Goal: Task Accomplishment & Management: Complete application form

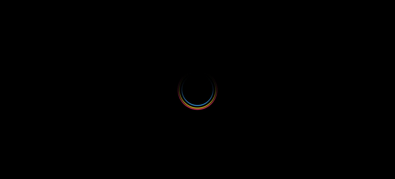
select select
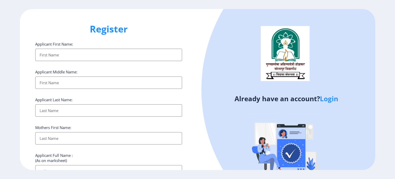
click at [87, 54] on input "Applicant First Name:" at bounding box center [108, 55] width 147 height 12
type input "Rohini"
type input "[PERSON_NAME]"
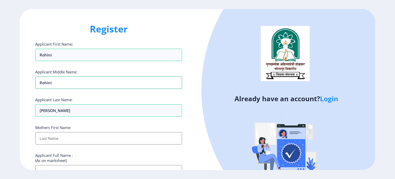
drag, startPoint x: 56, startPoint y: 82, endPoint x: 34, endPoint y: 82, distance: 21.3
click at [34, 82] on div "Register Applicant First Name: Rohini Applicant Middle Name: Rohini Applicant L…" at bounding box center [109, 89] width 178 height 161
type input "H"
type input "[PERSON_NAME]"
click at [55, 139] on input "Applicant First Name:" at bounding box center [108, 138] width 147 height 12
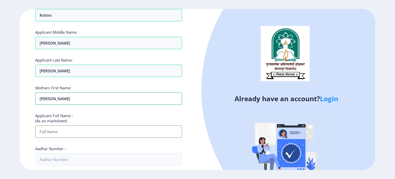
scroll to position [41, 0]
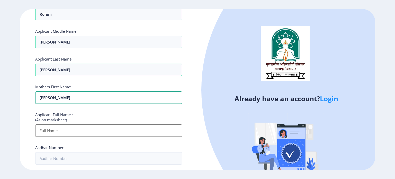
type input "[PERSON_NAME]"
click at [61, 132] on input "Applicant First Name:" at bounding box center [108, 130] width 147 height 12
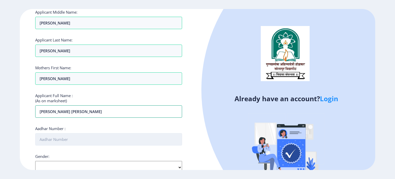
scroll to position [60, 0]
type input "[PERSON_NAME] [PERSON_NAME]"
click at [73, 139] on input "Aadhar Number :" at bounding box center [108, 139] width 147 height 12
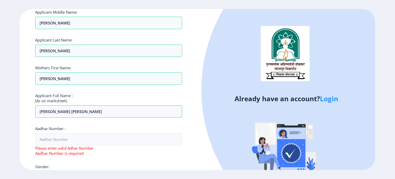
scroll to position [147, 0]
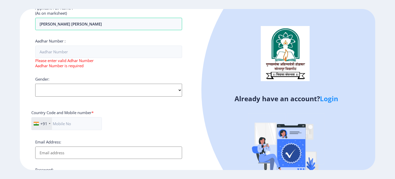
click at [47, 166] on div "Applicant First Name: Rohini Applicant Middle Name: [PERSON_NAME] Applicant Las…" at bounding box center [108, 54] width 147 height 320
select select "[DEMOGRAPHIC_DATA]"
click at [35, 83] on select "Select Gender [DEMOGRAPHIC_DATA] [DEMOGRAPHIC_DATA] Other" at bounding box center [108, 89] width 147 height 13
click at [64, 121] on input "text" at bounding box center [66, 123] width 70 height 13
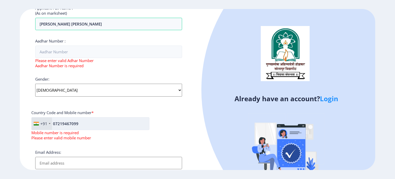
click at [56, 122] on input "07219467099" at bounding box center [90, 123] width 118 height 13
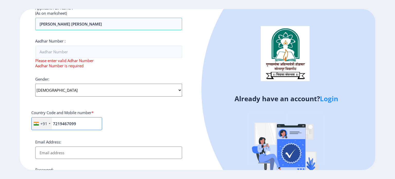
type input "7219467099"
click at [57, 152] on input "Email Address:" at bounding box center [108, 152] width 147 height 12
type input "[EMAIL_ADDRESS][DOMAIN_NAME]"
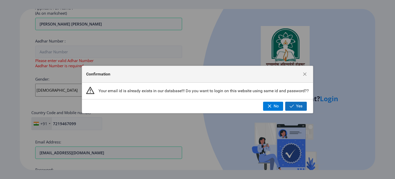
click at [293, 105] on span "button" at bounding box center [291, 106] width 4 height 4
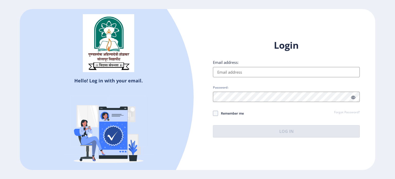
click at [266, 71] on input "Email address:" at bounding box center [286, 72] width 147 height 10
type input "[EMAIL_ADDRESS][DOMAIN_NAME]"
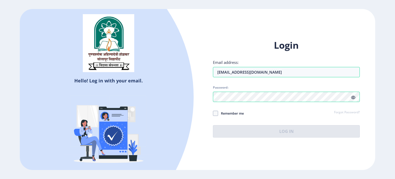
click at [355, 97] on div "Login Email address: [EMAIL_ADDRESS][DOMAIN_NAME] Password: Remember me Forgot …" at bounding box center [286, 88] width 147 height 98
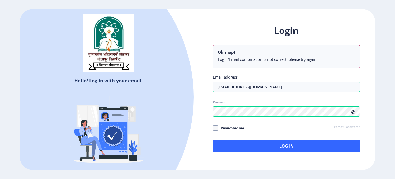
click at [355, 97] on div "Login Oh snap! Login/Email combination is not correct, please try again. Email …" at bounding box center [286, 87] width 147 height 127
click at [353, 112] on icon at bounding box center [353, 112] width 4 height 4
click at [306, 111] on div "Login Oh snap! Login/Email combination is not correct, please try again. Email …" at bounding box center [286, 87] width 147 height 127
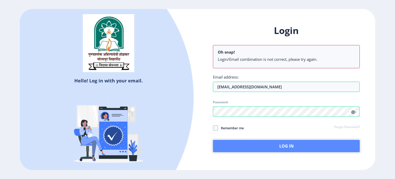
click at [277, 142] on button "Log In" at bounding box center [286, 145] width 147 height 12
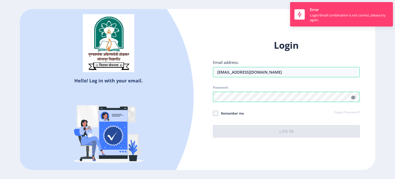
select select
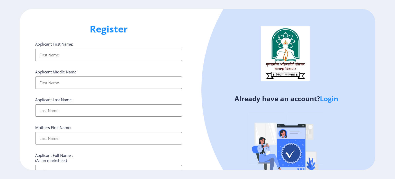
click at [59, 53] on input "Applicant First Name:" at bounding box center [108, 55] width 147 height 12
type input "Rohini"
type input "[PERSON_NAME]"
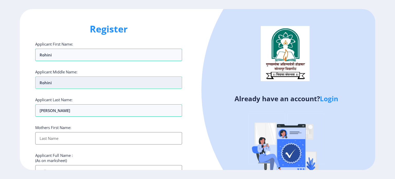
drag, startPoint x: 56, startPoint y: 83, endPoint x: 37, endPoint y: 81, distance: 19.1
click at [37, 81] on input "Rohini" at bounding box center [108, 82] width 147 height 12
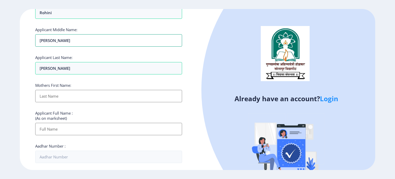
scroll to position [44, 0]
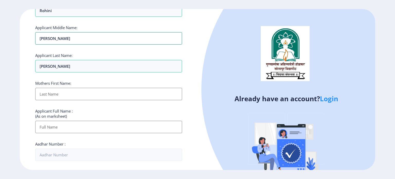
type input "[PERSON_NAME]"
click at [57, 95] on input "Applicant First Name:" at bounding box center [108, 94] width 147 height 12
type input "[PERSON_NAME]"
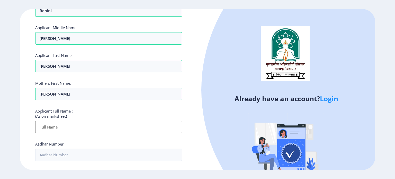
click at [56, 125] on input "Applicant First Name:" at bounding box center [108, 126] width 147 height 12
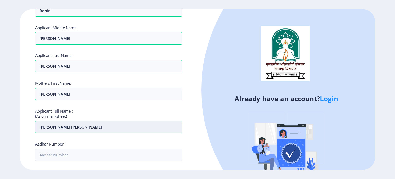
click at [69, 125] on input "[PERSON_NAME] [PERSON_NAME]" at bounding box center [108, 126] width 147 height 12
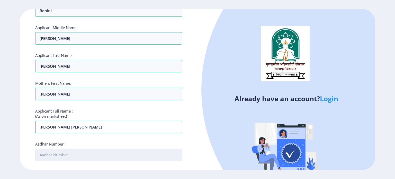
type input "[PERSON_NAME] [PERSON_NAME]"
click at [66, 153] on input "Aadhar Number :" at bounding box center [108, 154] width 147 height 12
type input "778512549203"
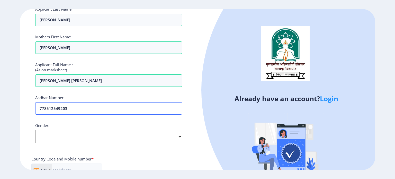
scroll to position [100, 0]
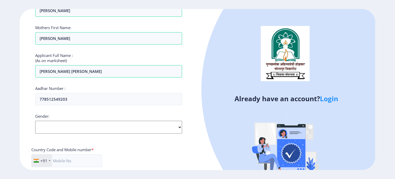
click at [83, 130] on select "Select Gender [DEMOGRAPHIC_DATA] [DEMOGRAPHIC_DATA] Other" at bounding box center [108, 126] width 147 height 13
select select "[DEMOGRAPHIC_DATA]"
click at [35, 120] on select "Select Gender [DEMOGRAPHIC_DATA] [DEMOGRAPHIC_DATA] Other" at bounding box center [108, 126] width 147 height 13
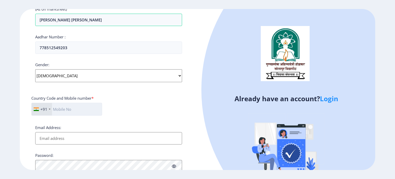
scroll to position [151, 0]
click at [60, 102] on input "text" at bounding box center [66, 108] width 71 height 13
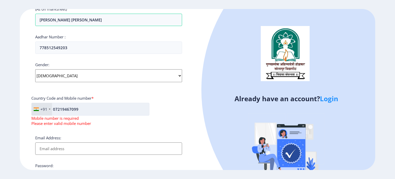
click at [56, 108] on input "07219467099" at bounding box center [90, 108] width 118 height 13
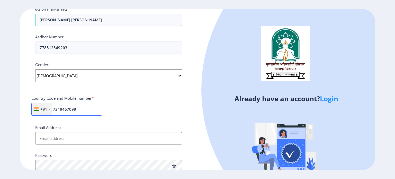
type input "7219467099"
click at [59, 134] on input "Email Address:" at bounding box center [108, 138] width 147 height 12
type input "[EMAIL_ADDRESS][DOMAIN_NAME]"
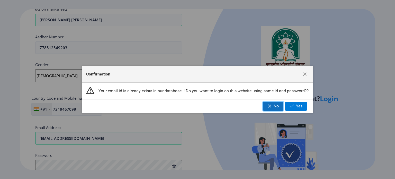
click at [277, 104] on span "No" at bounding box center [275, 106] width 5 height 5
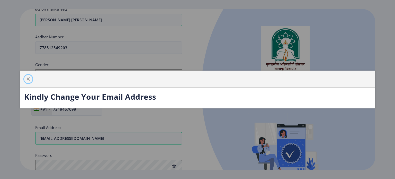
click at [28, 77] on span "button" at bounding box center [28, 79] width 4 height 4
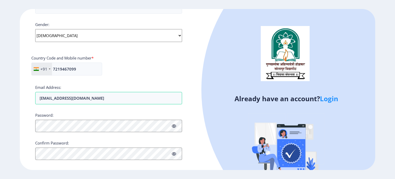
scroll to position [196, 0]
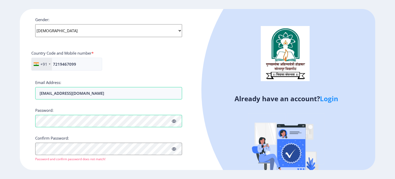
click at [175, 119] on icon at bounding box center [174, 121] width 4 height 4
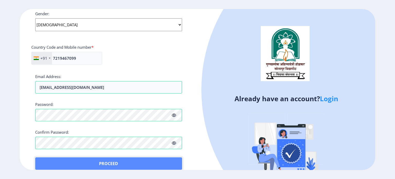
click at [47, 159] on button "Proceed" at bounding box center [108, 163] width 147 height 12
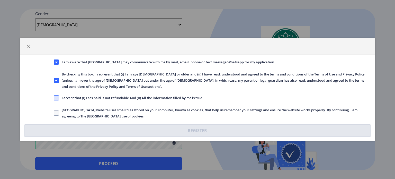
click at [58, 96] on span at bounding box center [56, 97] width 5 height 5
click at [54, 98] on input "I accept that (I) Fees paid is not refundable And (II) All the information fill…" at bounding box center [54, 98] width 0 height 0
checkbox input "true"
click at [57, 110] on span at bounding box center [56, 112] width 5 height 5
click at [54, 113] on input "[GEOGRAPHIC_DATA] website uses small files stored on your computer, known as co…" at bounding box center [54, 113] width 0 height 0
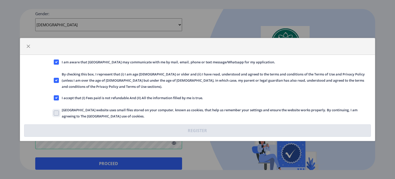
checkbox input "true"
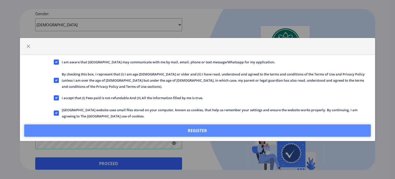
click at [88, 131] on button "Register" at bounding box center [197, 130] width 346 height 12
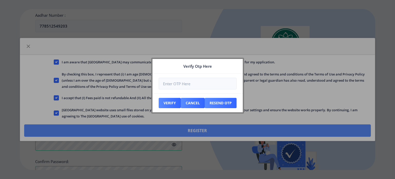
scroll to position [231, 0]
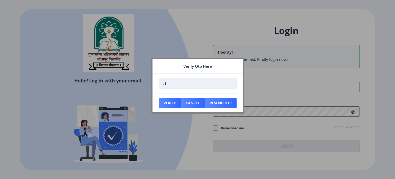
click at [229, 84] on input "-1" at bounding box center [198, 84] width 78 height 12
click at [229, 83] on input "0" at bounding box center [198, 84] width 78 height 12
click at [229, 83] on input "1" at bounding box center [198, 84] width 78 height 12
type input "2"
click at [229, 83] on input "2" at bounding box center [198, 84] width 78 height 12
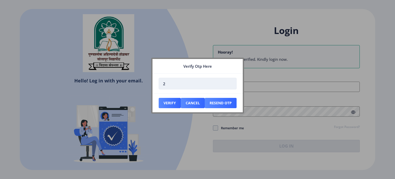
click at [214, 83] on input "2" at bounding box center [198, 84] width 78 height 12
click at [228, 104] on button "Resend Otp" at bounding box center [220, 103] width 32 height 10
click at [195, 82] on input "number" at bounding box center [198, 84] width 78 height 12
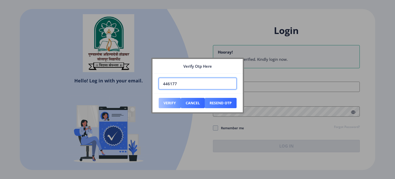
type input "446177"
click at [173, 104] on button "Verify" at bounding box center [170, 103] width 22 height 10
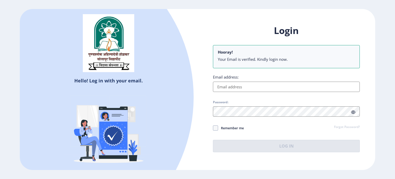
click at [225, 86] on input "Email address:" at bounding box center [286, 86] width 147 height 10
type input "[EMAIL_ADDRESS][DOMAIN_NAME]"
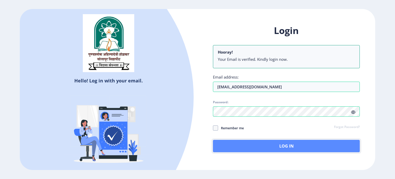
click at [237, 144] on button "Log In" at bounding box center [286, 145] width 147 height 12
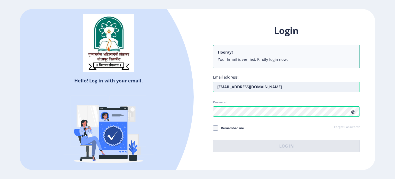
click at [217, 87] on input "[EMAIL_ADDRESS][DOMAIN_NAME]" at bounding box center [286, 86] width 147 height 10
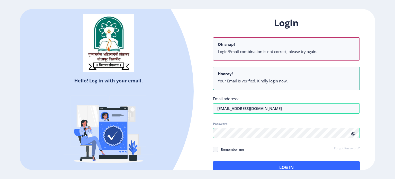
click at [353, 133] on icon at bounding box center [353, 134] width 4 height 4
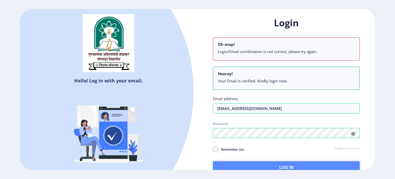
click at [261, 167] on button "Log In" at bounding box center [286, 167] width 147 height 12
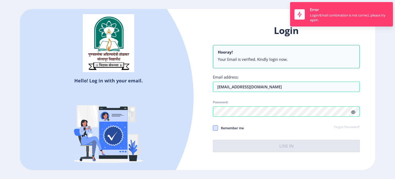
click at [215, 128] on span at bounding box center [215, 127] width 5 height 5
click at [213, 128] on input "Remember me" at bounding box center [213, 127] width 0 height 0
checkbox input "true"
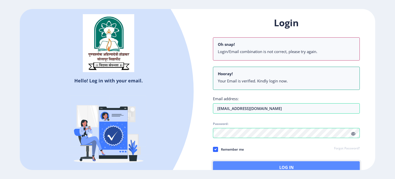
click at [246, 163] on button "Log In" at bounding box center [286, 167] width 147 height 12
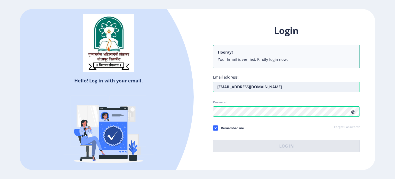
drag, startPoint x: 246, startPoint y: 86, endPoint x: 218, endPoint y: 87, distance: 28.5
click at [218, 87] on input "[EMAIL_ADDRESS][DOMAIN_NAME]" at bounding box center [286, 86] width 147 height 10
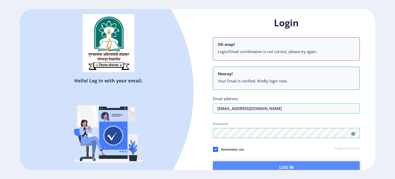
click at [239, 165] on button "Log In" at bounding box center [286, 167] width 147 height 12
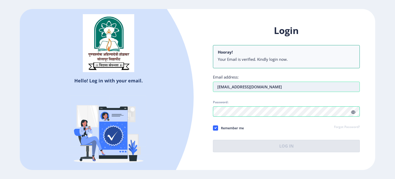
drag, startPoint x: 243, startPoint y: 87, endPoint x: 214, endPoint y: 86, distance: 28.8
click at [214, 86] on input "[EMAIL_ADDRESS][DOMAIN_NAME]" at bounding box center [286, 86] width 147 height 10
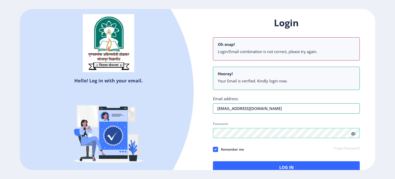
type input "[EMAIL_ADDRESS][DOMAIN_NAME]"
click at [182, 138] on div "Hello! Log in with your email. Don't have an account? Register Login Oh snap! L…" at bounding box center [197, 89] width 355 height 161
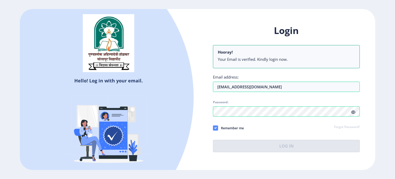
click at [216, 126] on div "Login Hooray! Your Email is verified. Kindly login now. Email address: [EMAIL_A…" at bounding box center [286, 87] width 147 height 127
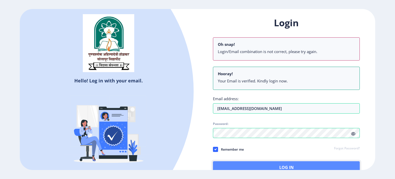
click at [266, 162] on button "Log In" at bounding box center [286, 167] width 147 height 12
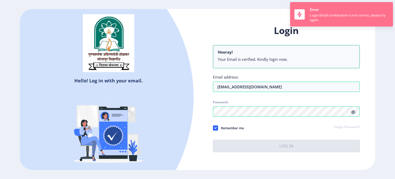
click at [309, 9] on nb-toast "Error Login/Email combination is not correct, please try again." at bounding box center [341, 14] width 103 height 24
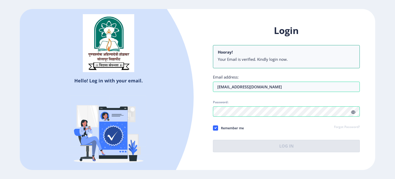
select select
